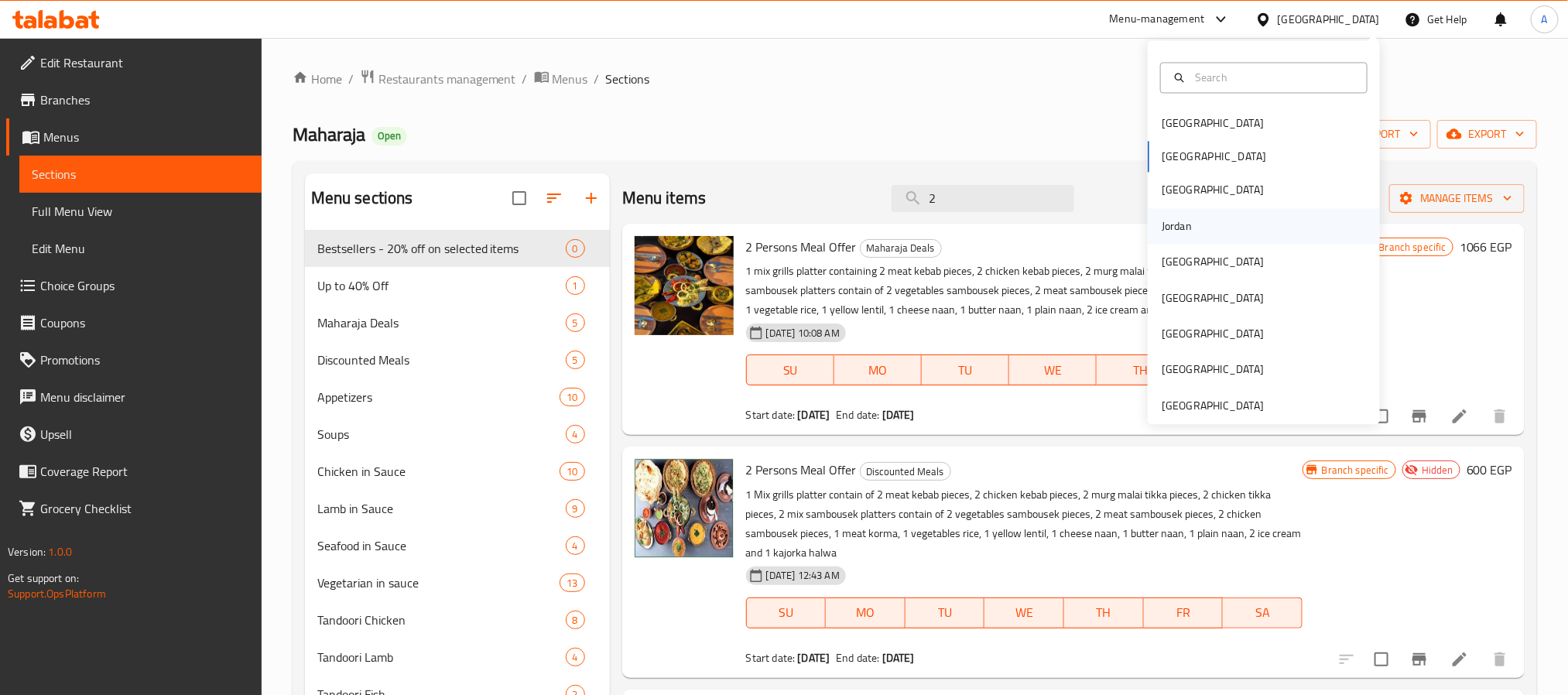
click at [1185, 230] on div "Jordan" at bounding box center [1176, 226] width 55 height 36
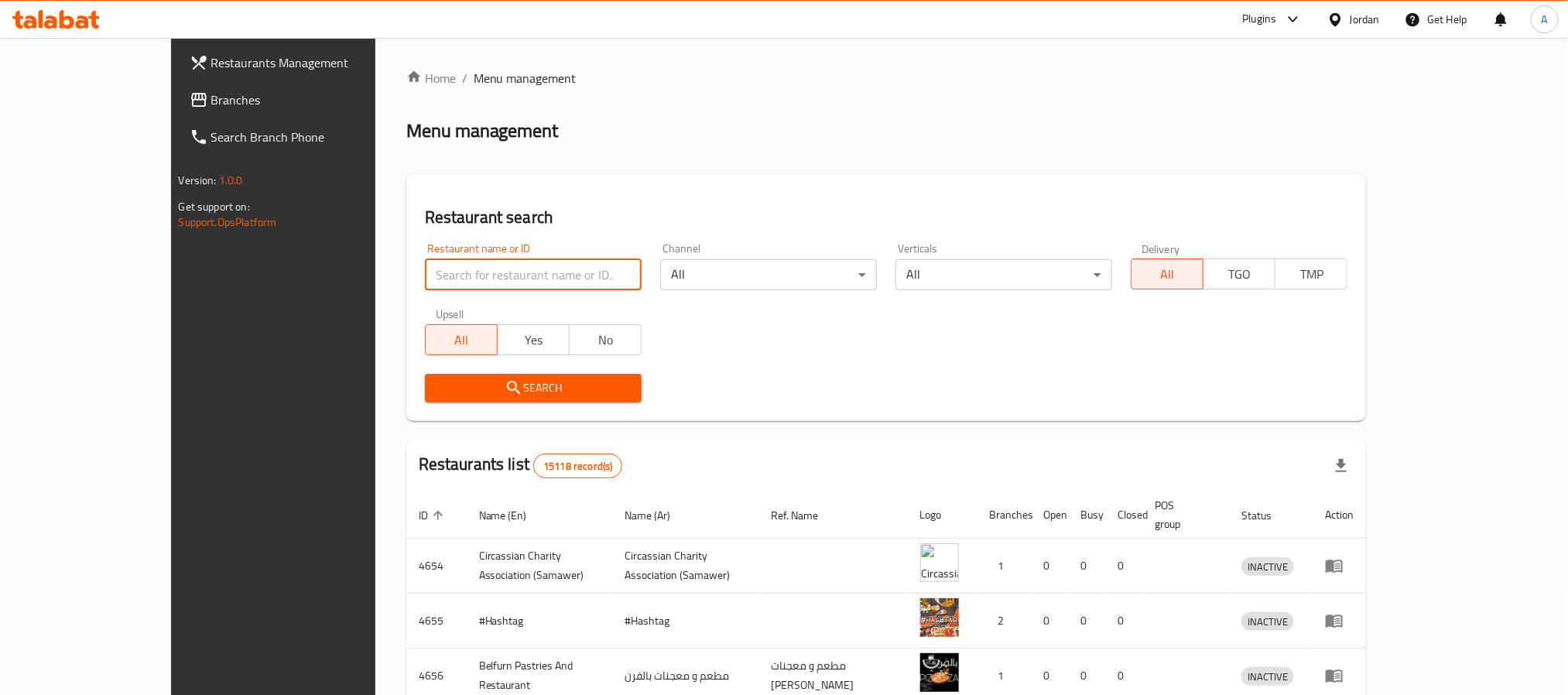
click at [516, 268] on input "search" at bounding box center [532, 275] width 216 height 31
paste input "339368204"
click button "Search" at bounding box center [532, 388] width 216 height 29
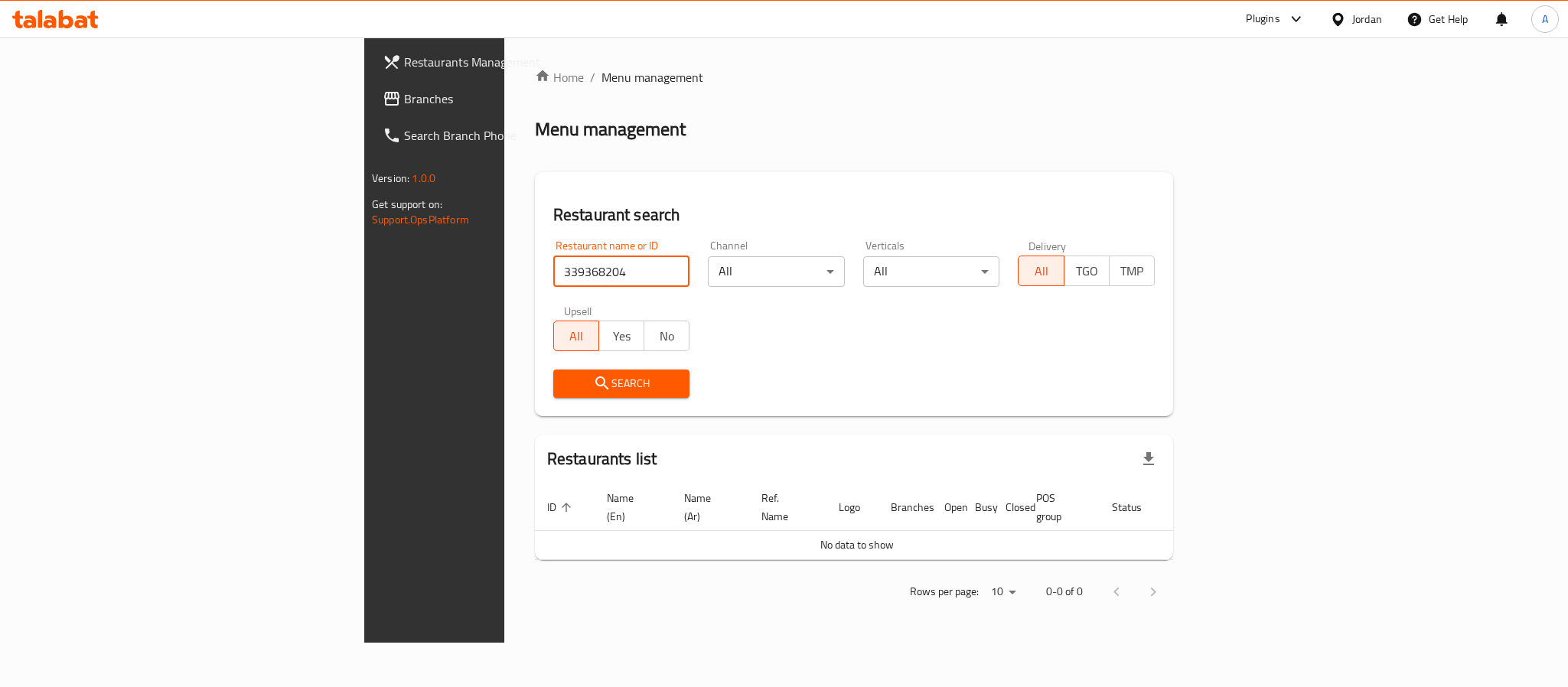
click at [553, 280] on input "339368204" at bounding box center [621, 272] width 137 height 31
paste input "طعم وكافيه رحيق"
type input "طعم وكافيه رحي"
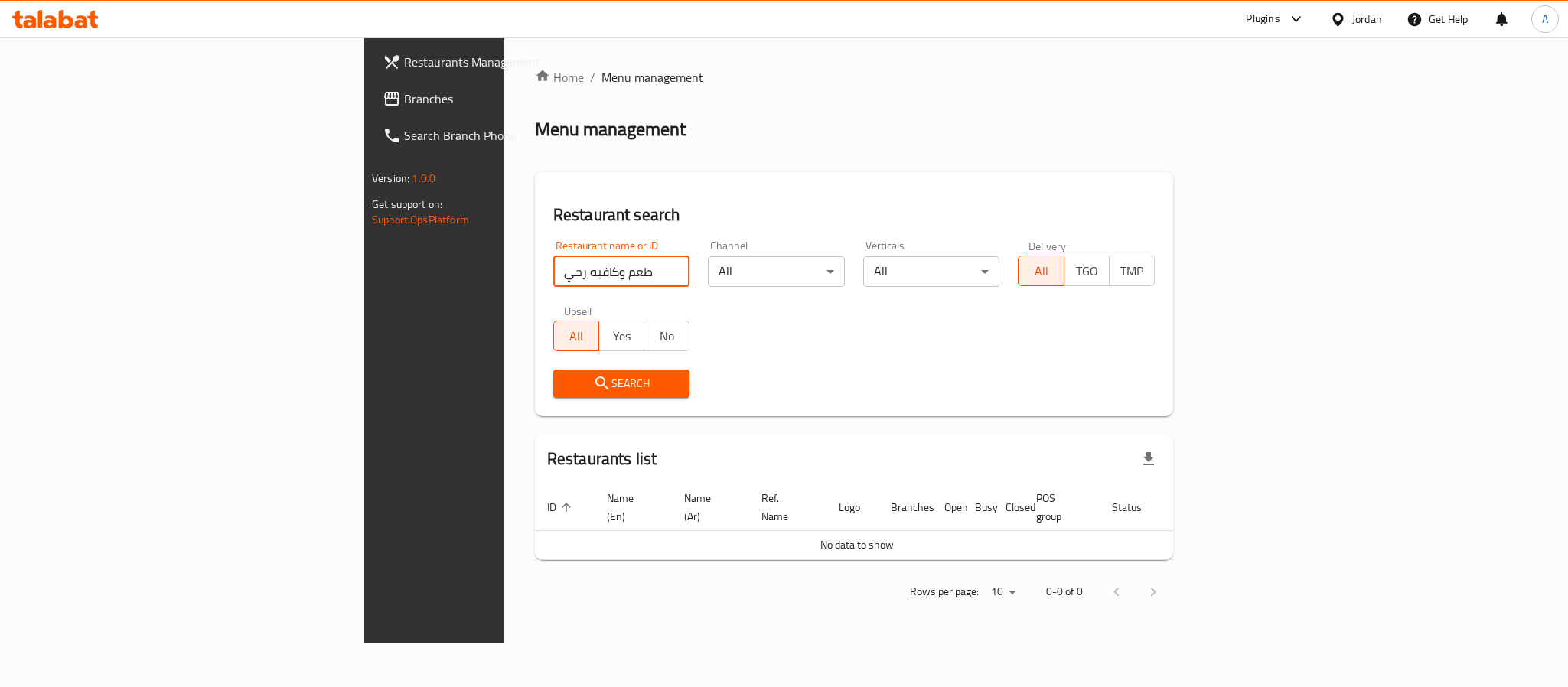
click button "Search" at bounding box center [621, 384] width 137 height 28
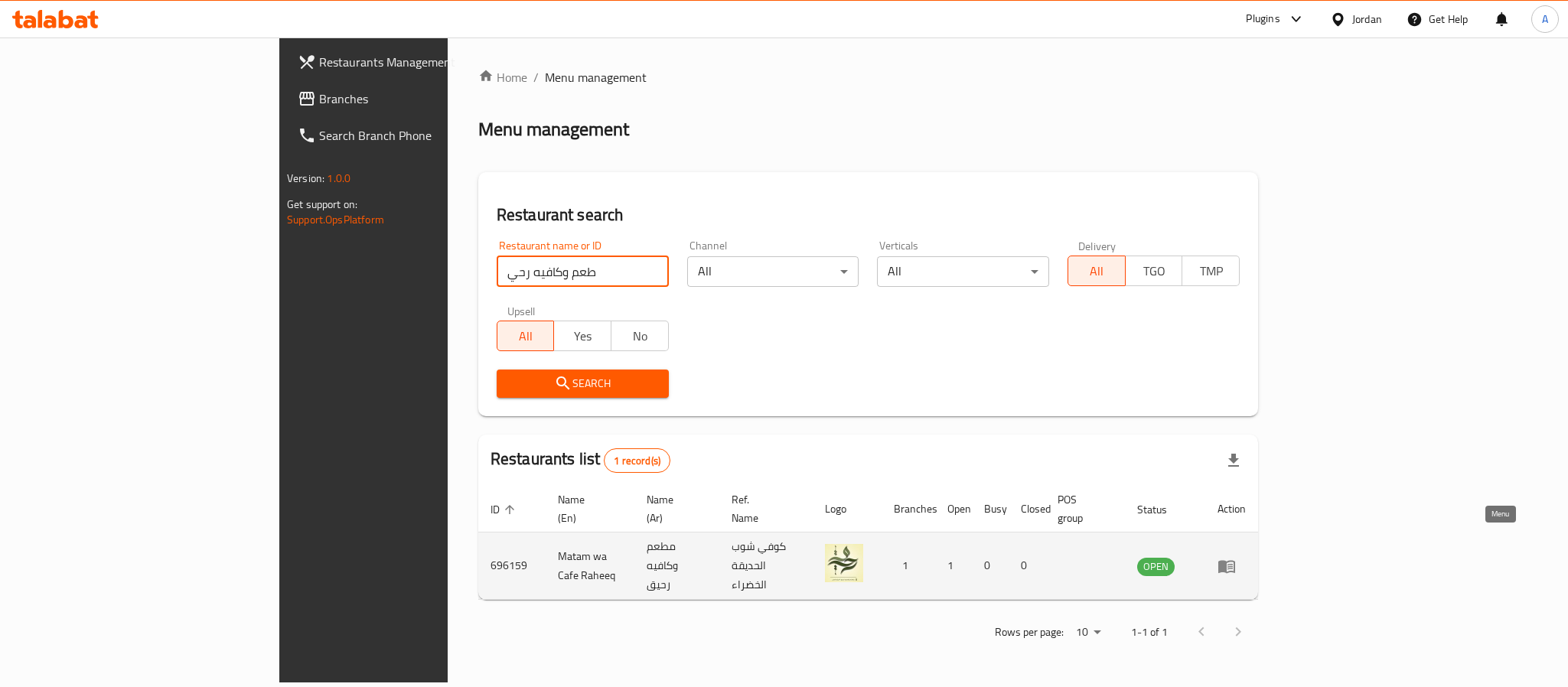
click at [1235, 557] on icon "enhanced table" at bounding box center [1226, 566] width 18 height 18
